Goal: Navigation & Orientation: Find specific page/section

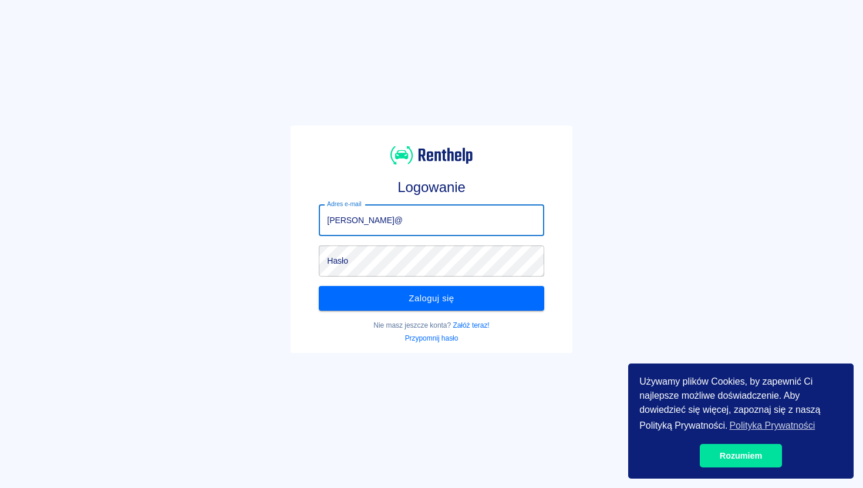
type input "[PERSON_NAME]@"
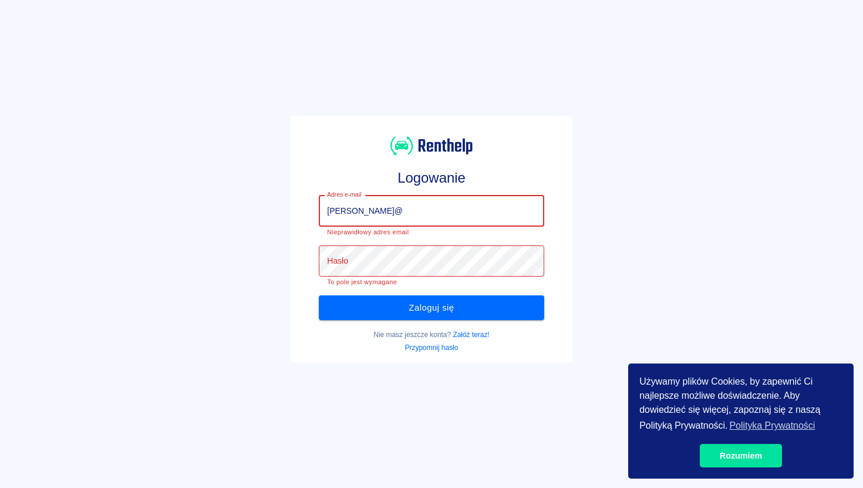
click at [448, 211] on input "[PERSON_NAME]@" at bounding box center [431, 210] width 225 height 31
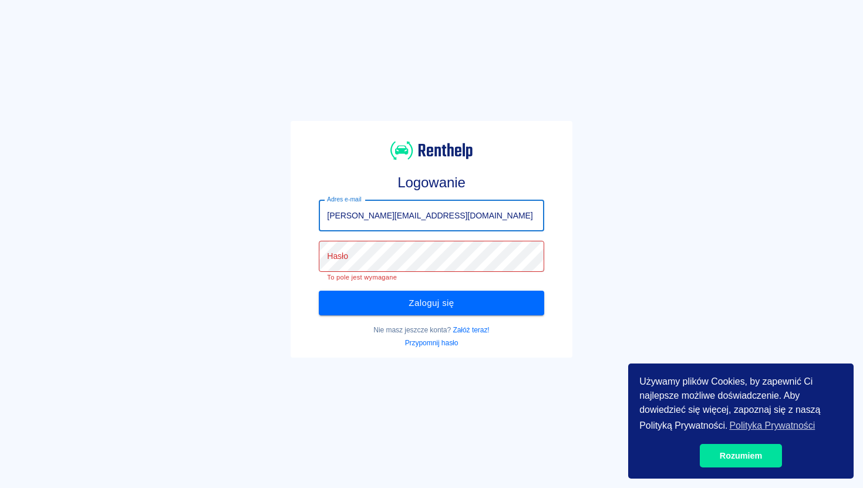
type input "[PERSON_NAME][EMAIL_ADDRESS][DOMAIN_NAME]"
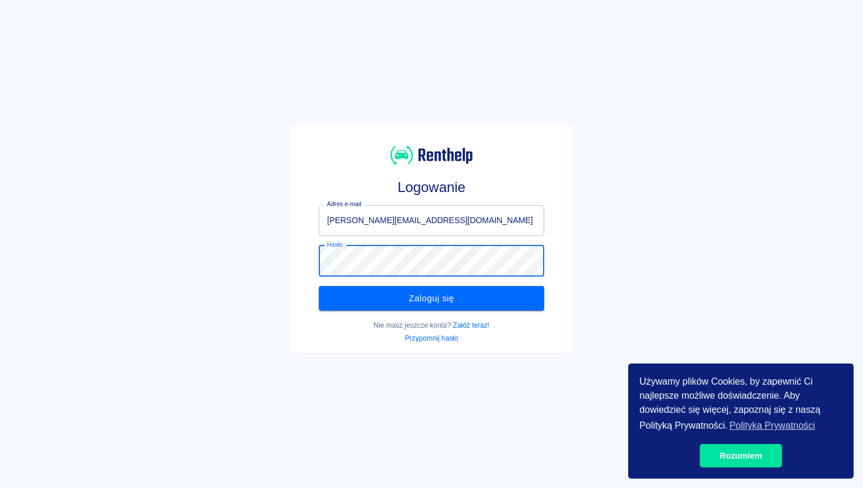
click button "Zaloguj się" at bounding box center [431, 298] width 225 height 25
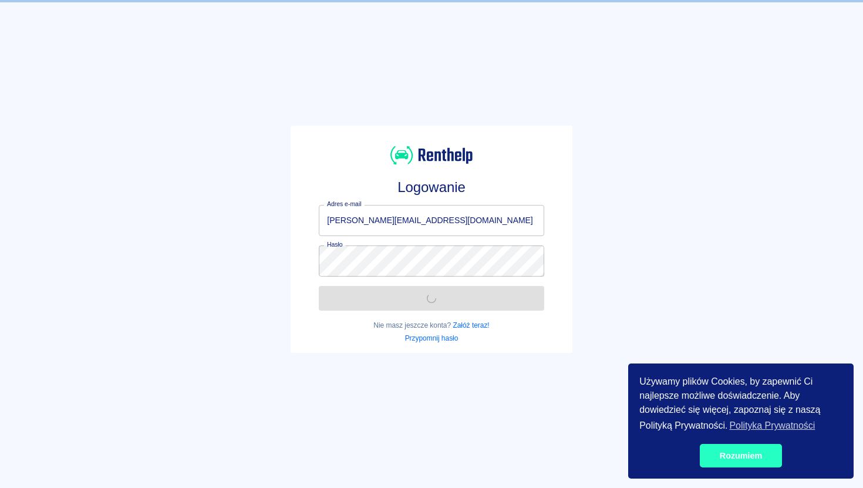
click at [763, 466] on link "Rozumiem" at bounding box center [740, 455] width 82 height 23
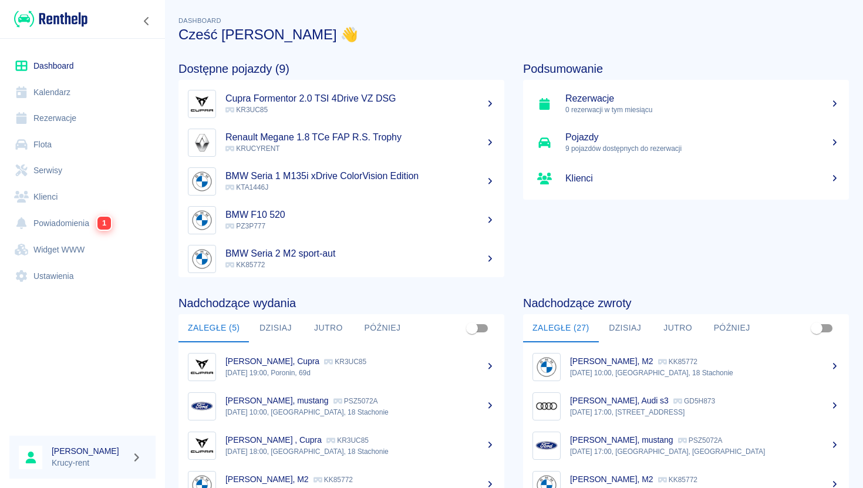
click at [72, 123] on link "Rezerwacje" at bounding box center [82, 118] width 146 height 26
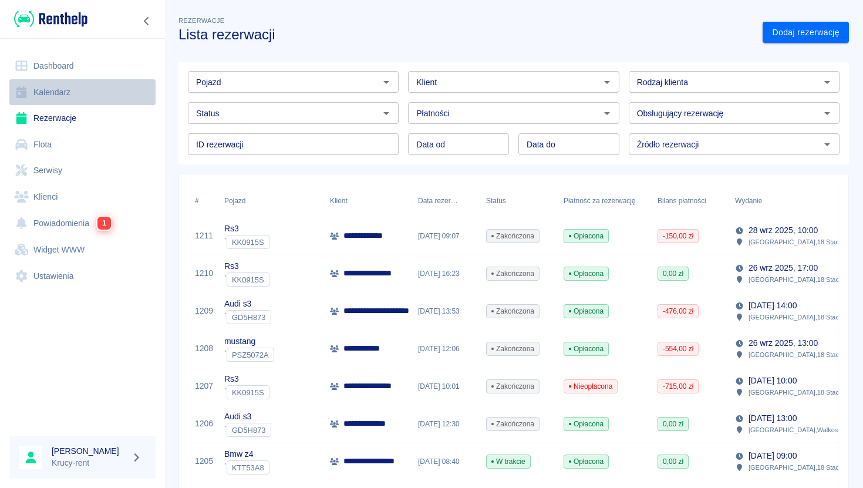
click at [75, 91] on link "Kalendarz" at bounding box center [82, 92] width 146 height 26
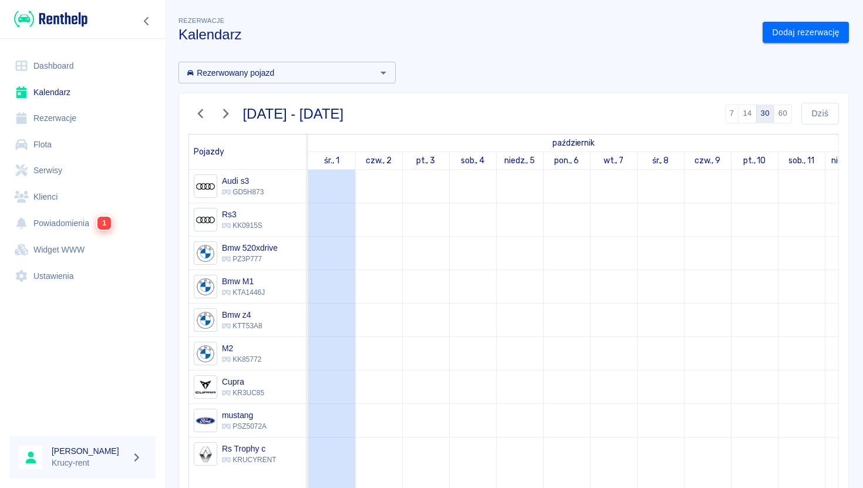
scroll to position [15, 0]
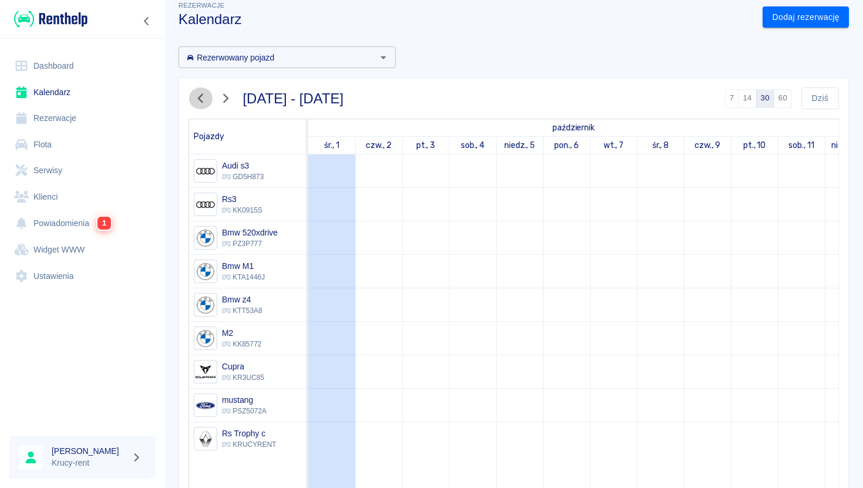
click at [204, 98] on icon "button" at bounding box center [200, 98] width 15 height 12
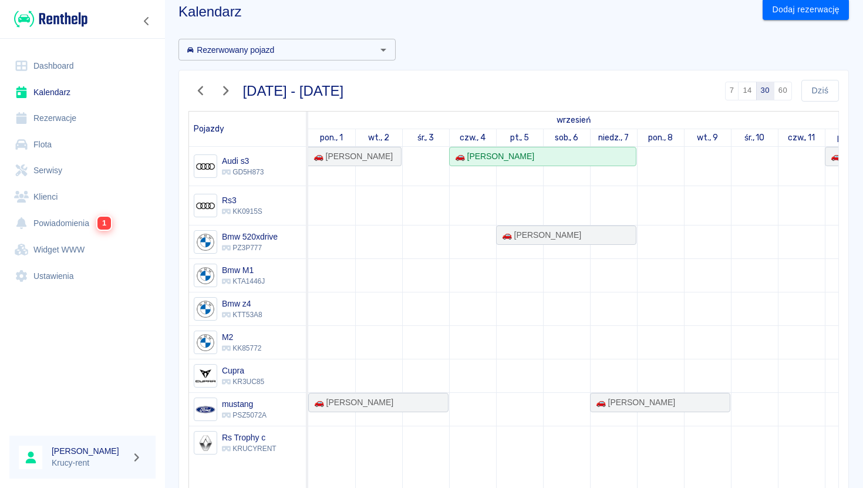
scroll to position [17, 0]
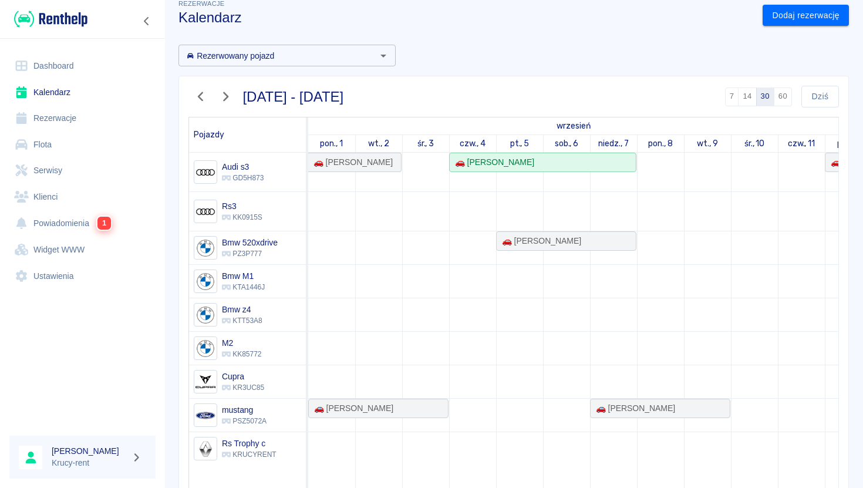
click at [234, 93] on button "button" at bounding box center [225, 97] width 25 height 22
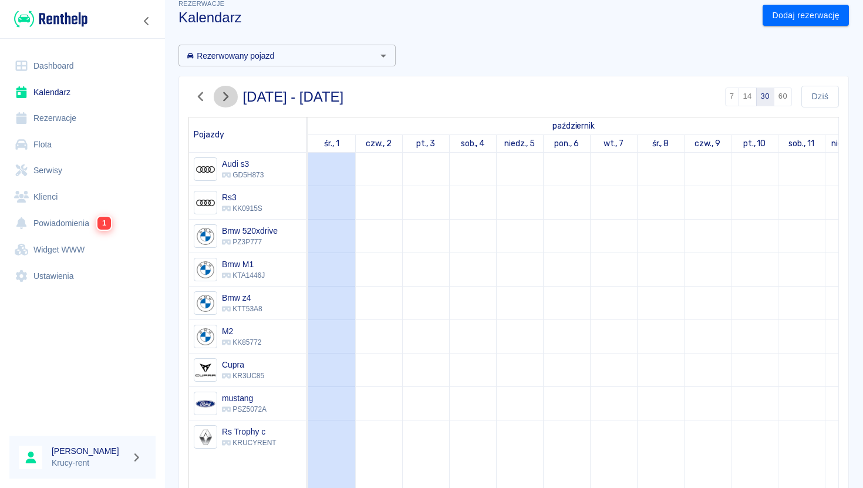
click at [222, 96] on icon "button" at bounding box center [225, 96] width 15 height 12
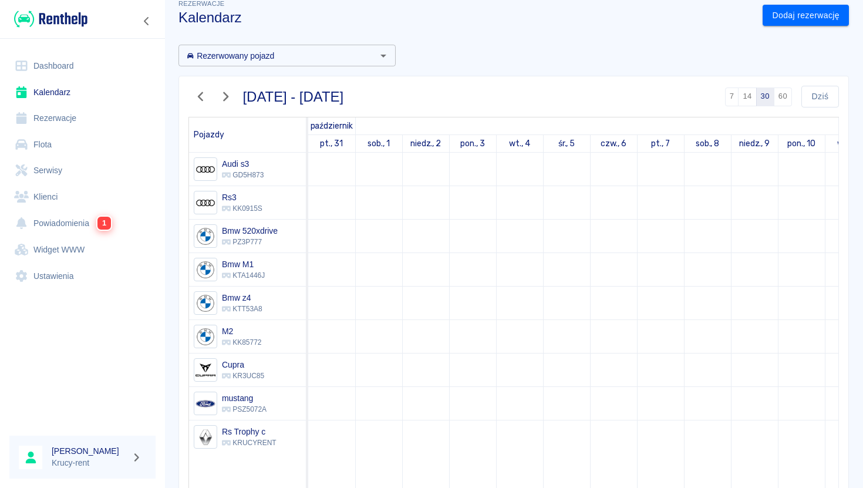
click at [222, 96] on icon "button" at bounding box center [225, 96] width 15 height 12
click at [222, 97] on icon "button" at bounding box center [225, 96] width 15 height 12
click at [202, 96] on icon "button" at bounding box center [200, 96] width 15 height 12
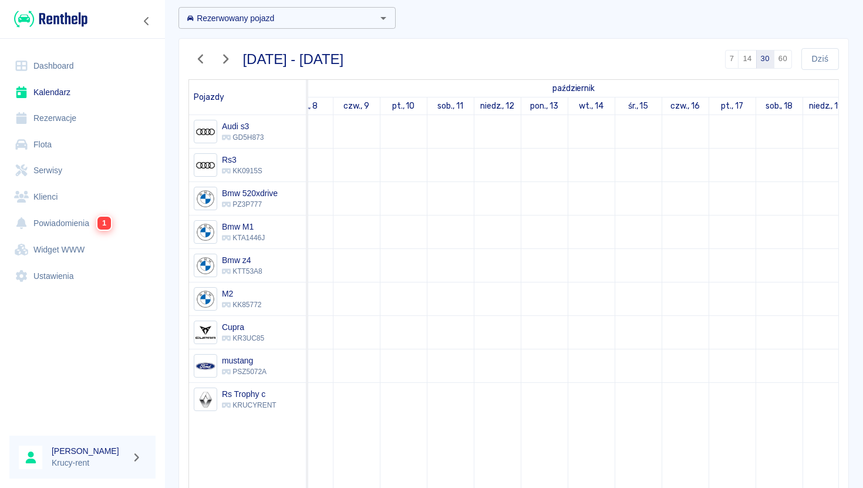
scroll to position [0, 374]
